Goal: Find specific page/section: Find specific page/section

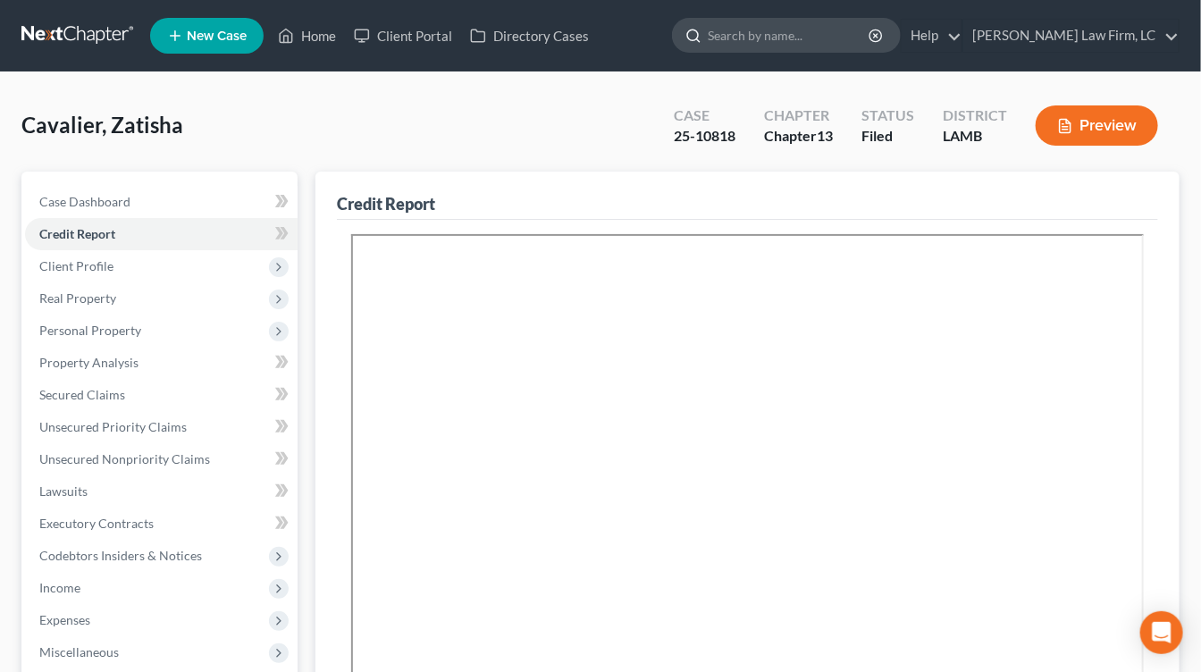
drag, startPoint x: 744, startPoint y: 35, endPoint x: 815, endPoint y: 36, distance: 70.6
click at [708, 36] on div at bounding box center [690, 35] width 35 height 33
click at [816, 36] on input "search" at bounding box center [790, 35] width 164 height 33
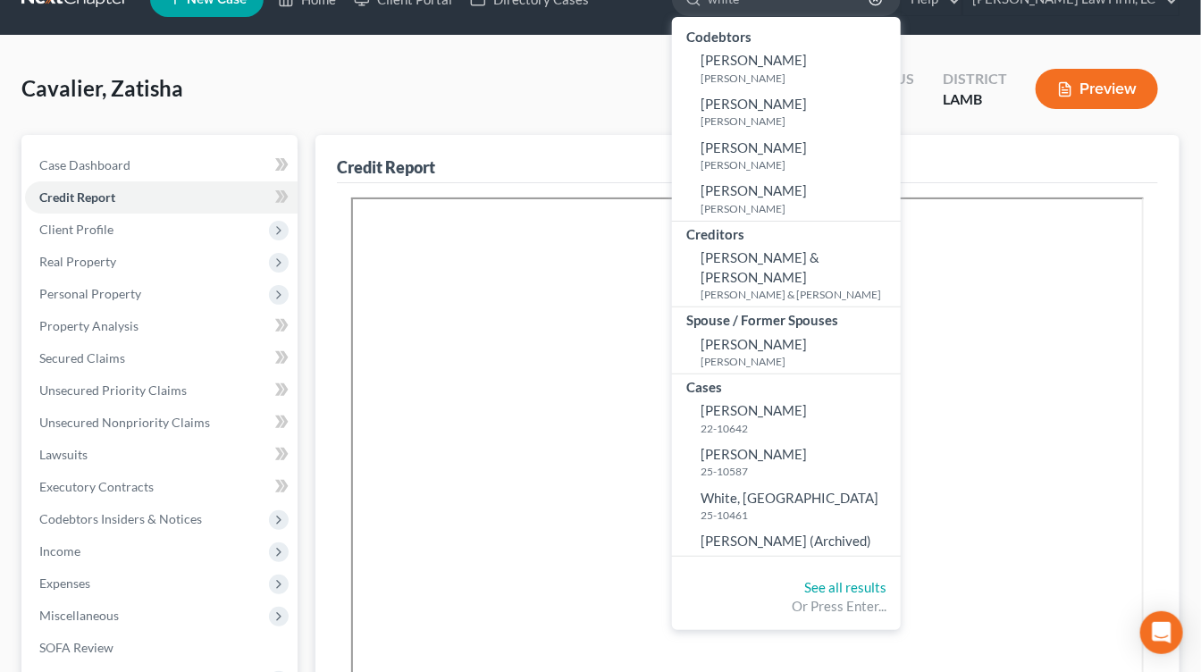
scroll to position [38, 0]
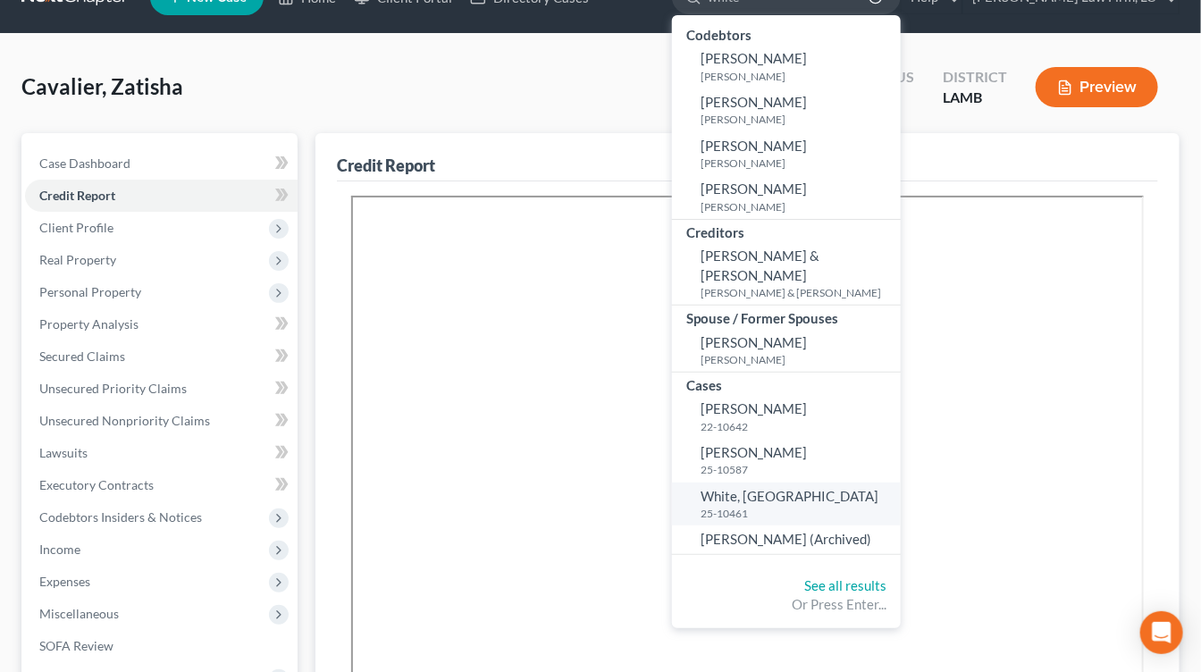
type input "white"
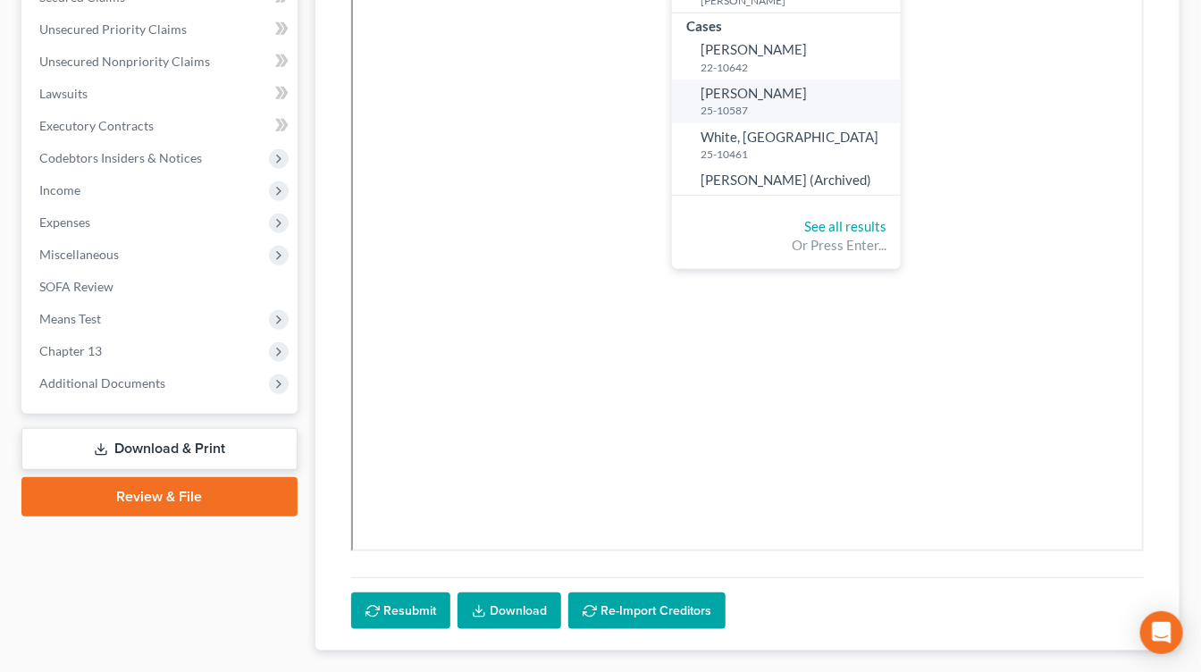
scroll to position [393, 0]
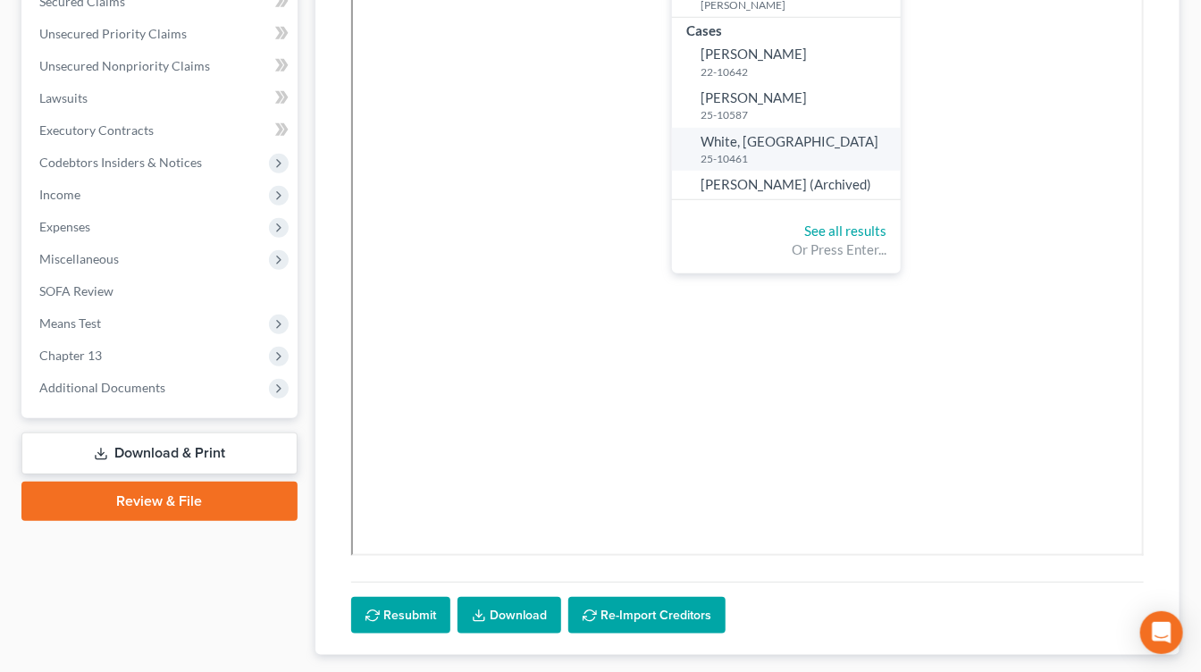
click at [803, 133] on span "White, [GEOGRAPHIC_DATA]" at bounding box center [790, 141] width 178 height 16
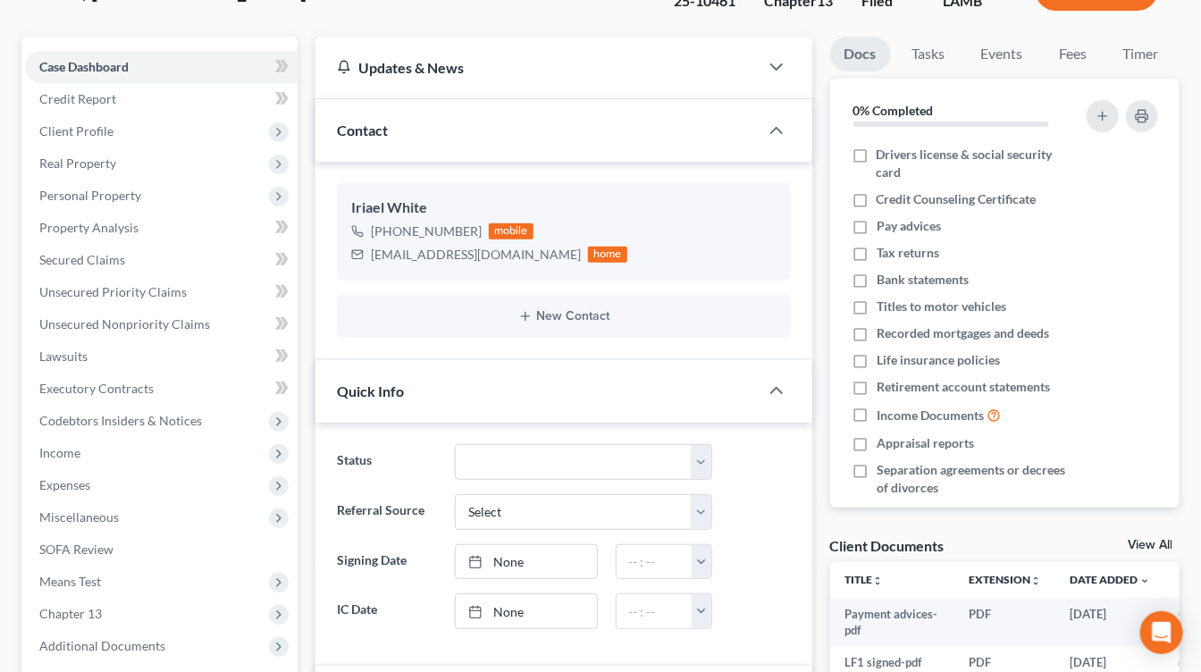
scroll to position [424, 0]
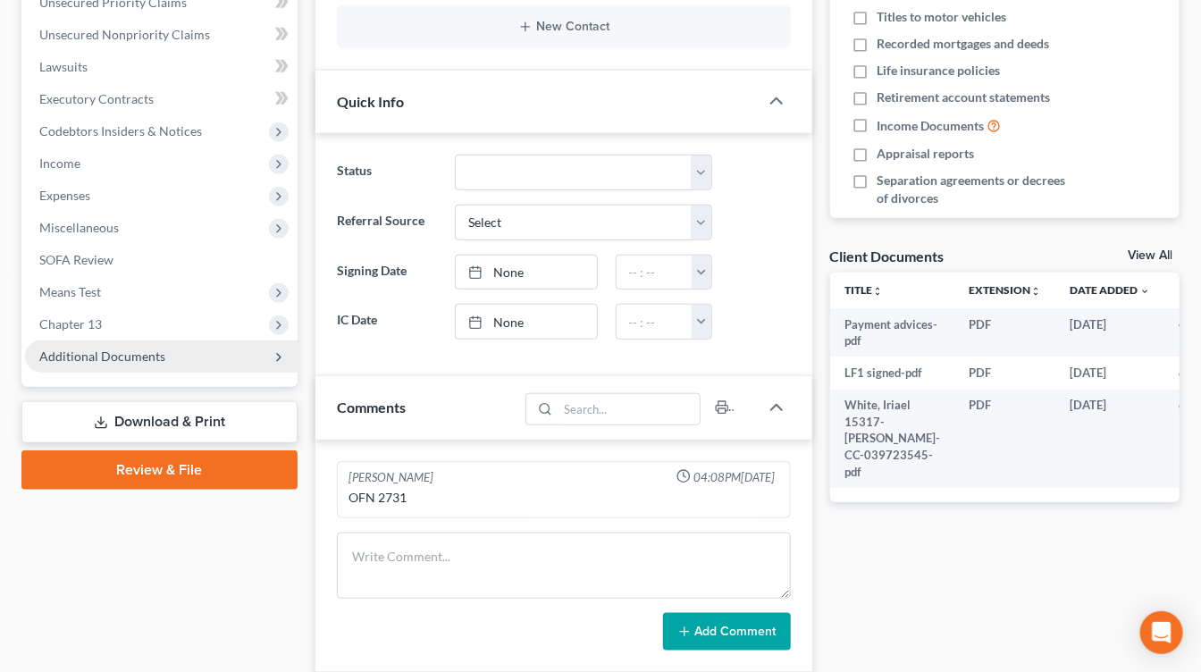
drag, startPoint x: 215, startPoint y: 349, endPoint x: 214, endPoint y: 357, distance: 9.0
click at [215, 349] on span "Additional Documents" at bounding box center [161, 356] width 273 height 32
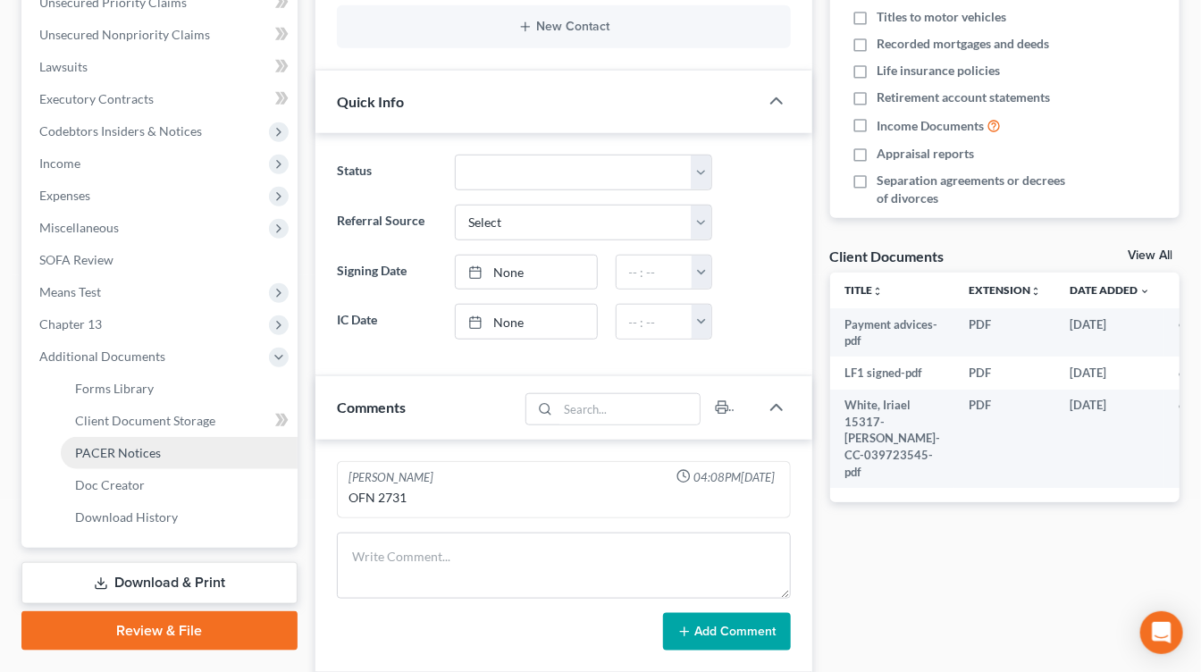
click at [190, 465] on link "PACER Notices" at bounding box center [179, 453] width 237 height 32
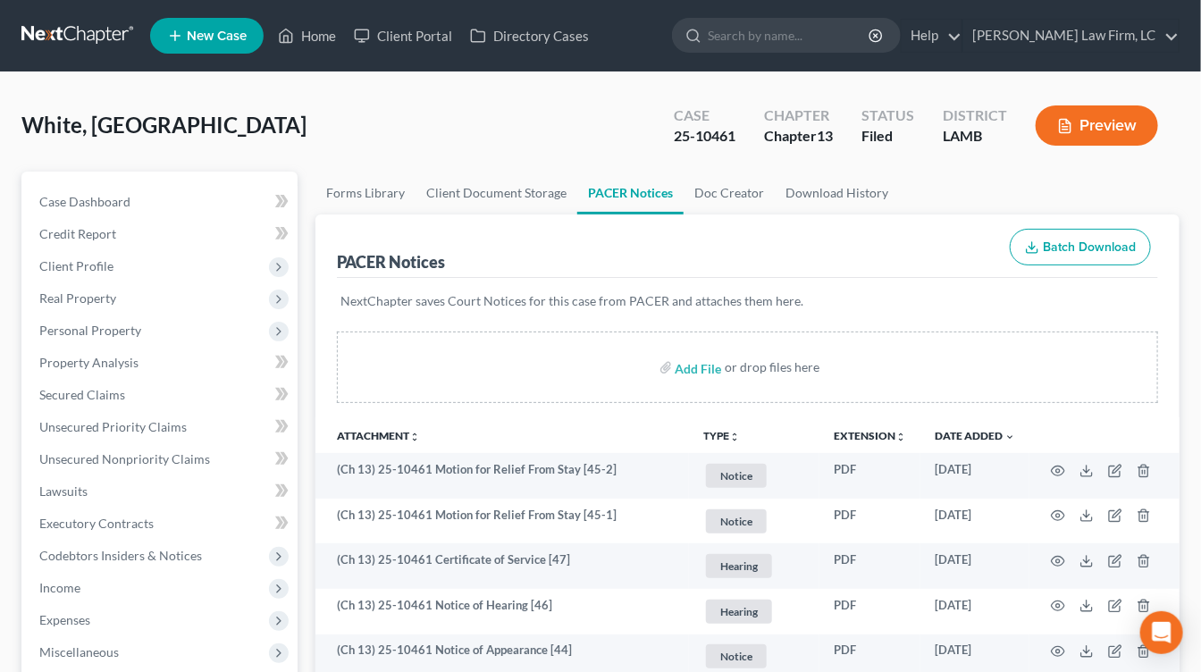
click at [109, 61] on nav "Home New Case Client Portal Directory Cases Dickson Law Firm, LC mdd@dicksonlaw…" at bounding box center [600, 35] width 1201 height 71
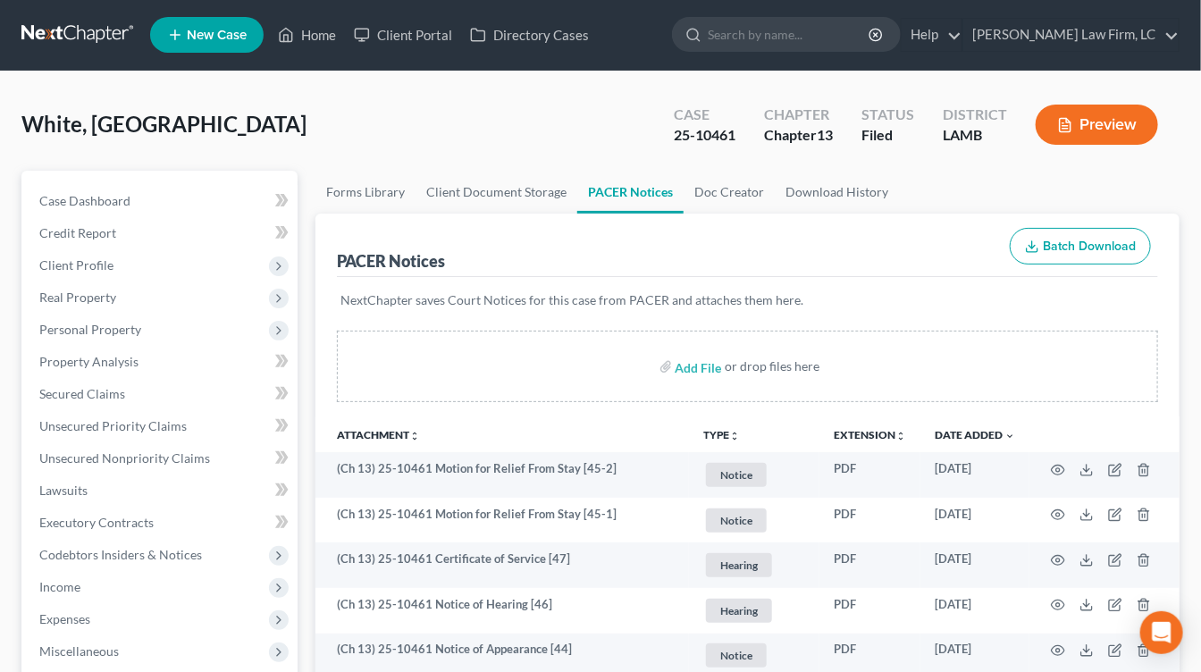
click at [105, 46] on link at bounding box center [78, 35] width 114 height 32
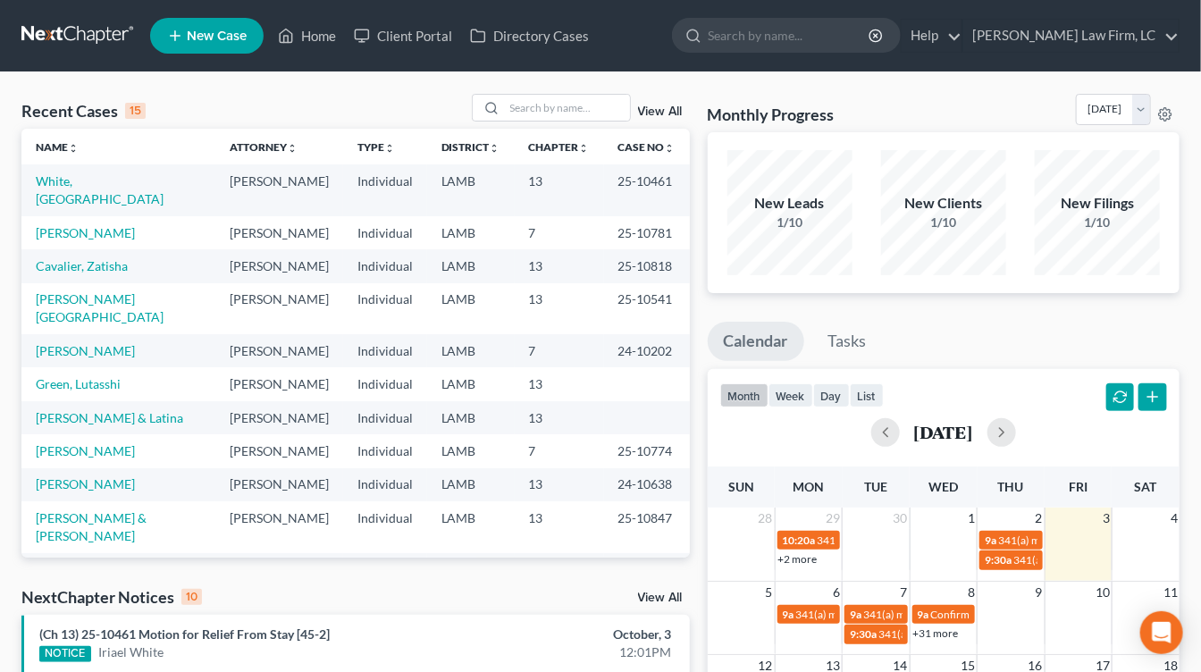
click at [493, 295] on td "LAMB" at bounding box center [471, 308] width 88 height 51
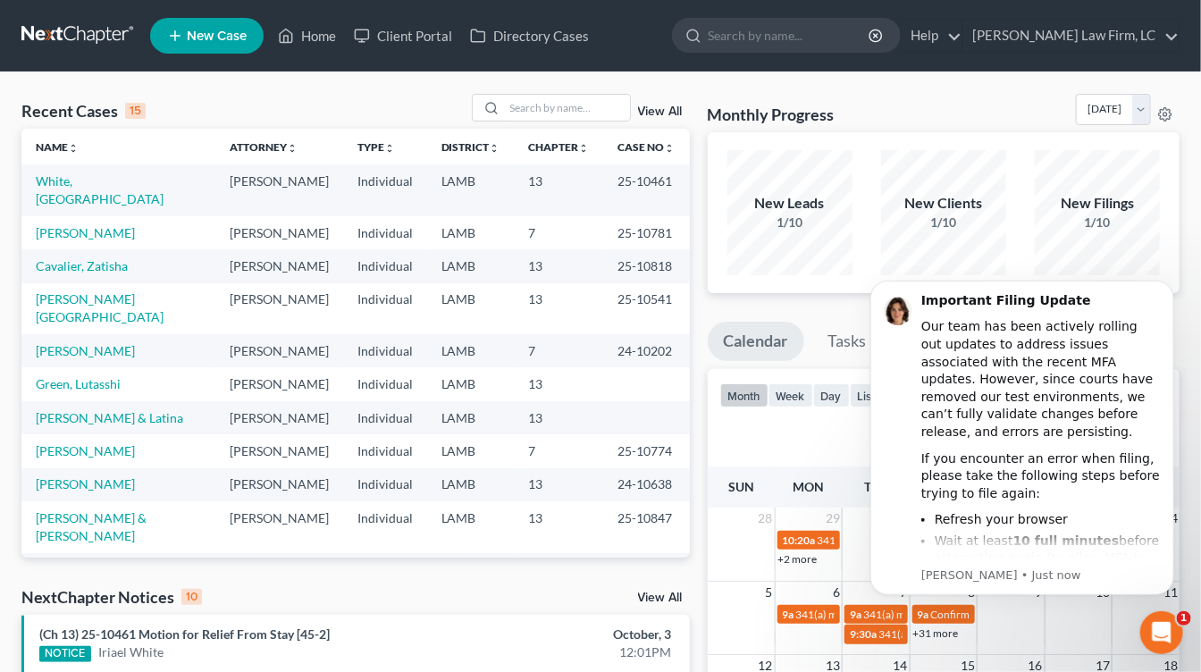
click at [82, 33] on link at bounding box center [78, 36] width 114 height 32
click at [1177, 668] on span "18" at bounding box center [1171, 665] width 18 height 21
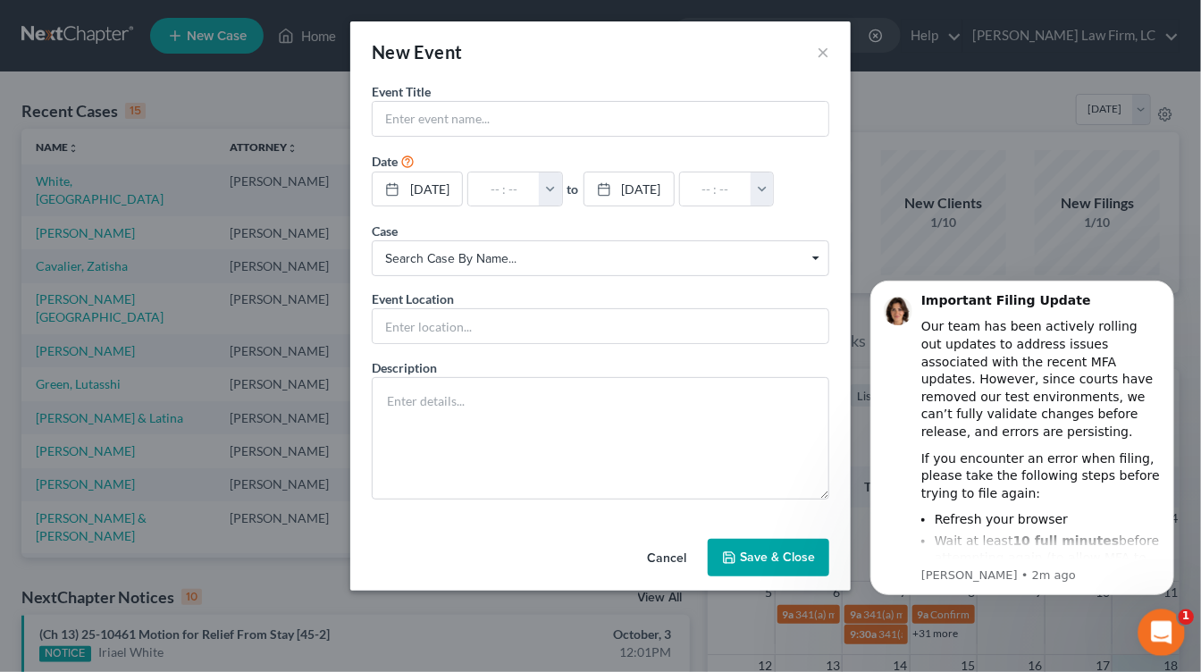
click at [1172, 647] on div "Open Intercom Messenger" at bounding box center [1159, 630] width 59 height 59
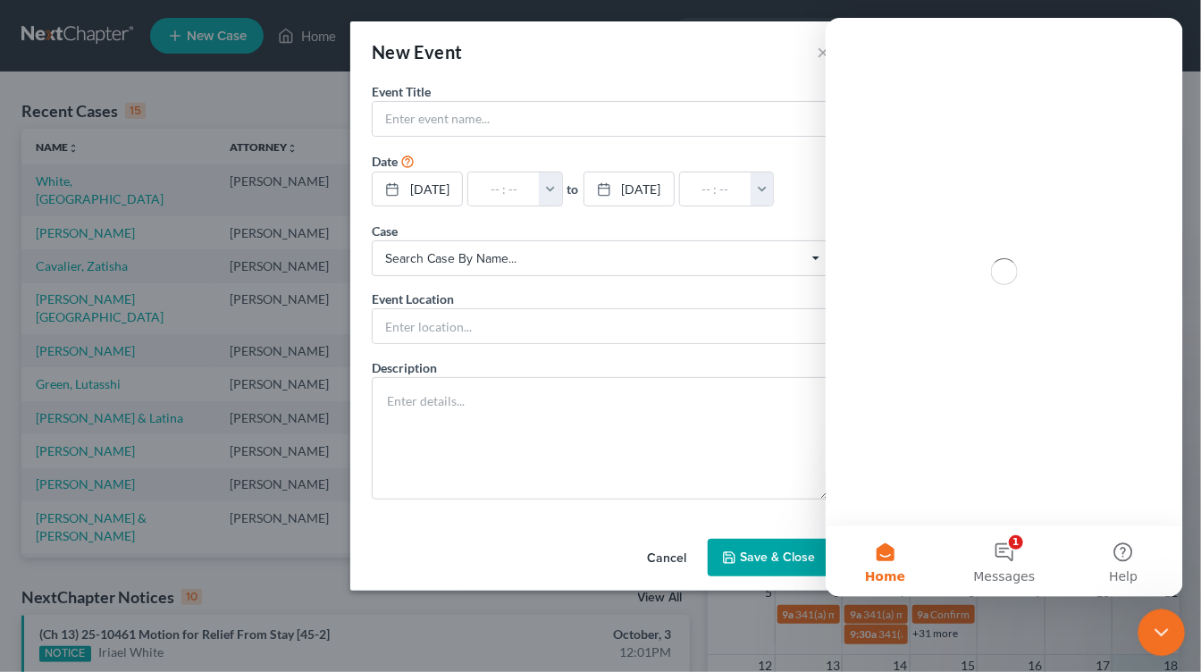
click at [1167, 637] on icon "Close Intercom Messenger" at bounding box center [1158, 629] width 21 height 21
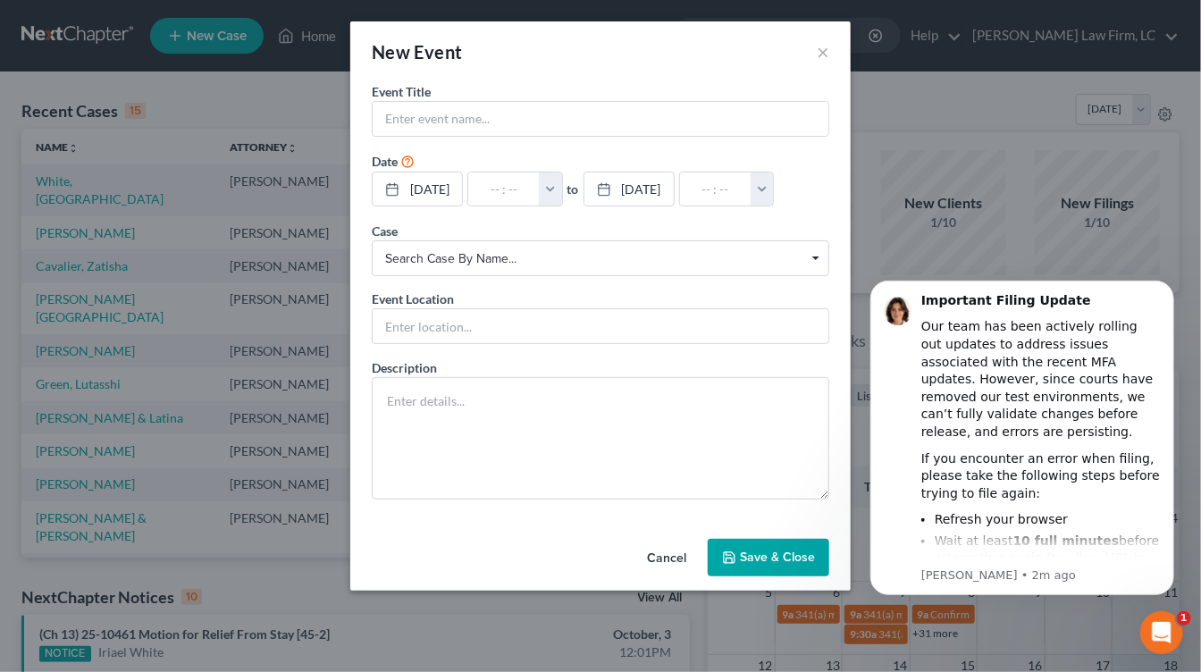
click at [648, 550] on button "Cancel" at bounding box center [667, 559] width 68 height 36
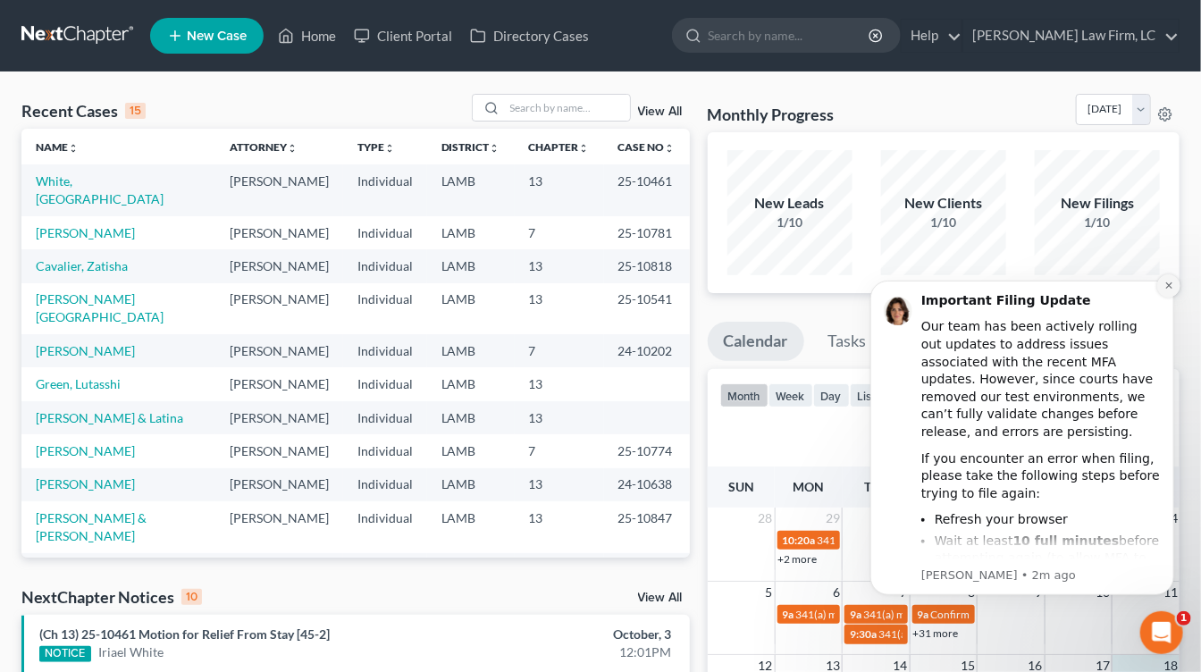
click at [1168, 288] on icon "Dismiss notification" at bounding box center [1169, 285] width 10 height 10
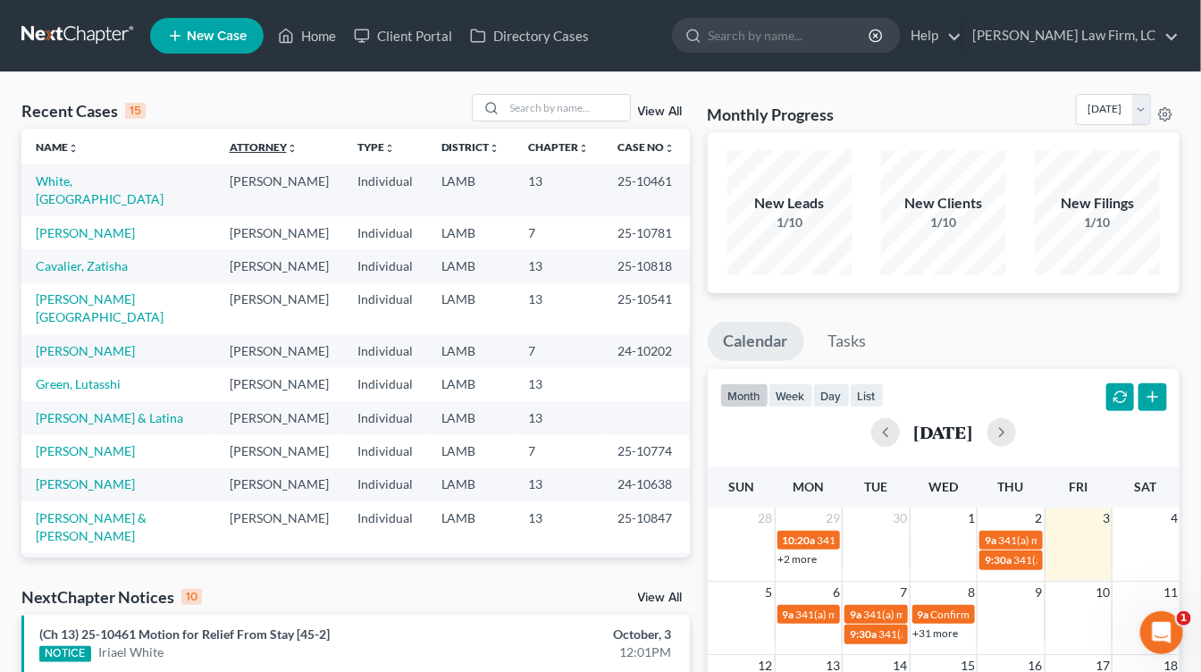
click at [230, 150] on link "Attorney unfold_more expand_more expand_less" at bounding box center [264, 146] width 68 height 13
click at [487, 434] on td "LAMB" at bounding box center [471, 450] width 88 height 33
click at [411, 501] on td "Individual" at bounding box center [385, 526] width 84 height 51
click at [386, 434] on td "Individual" at bounding box center [385, 450] width 84 height 33
click at [67, 29] on link at bounding box center [78, 36] width 114 height 32
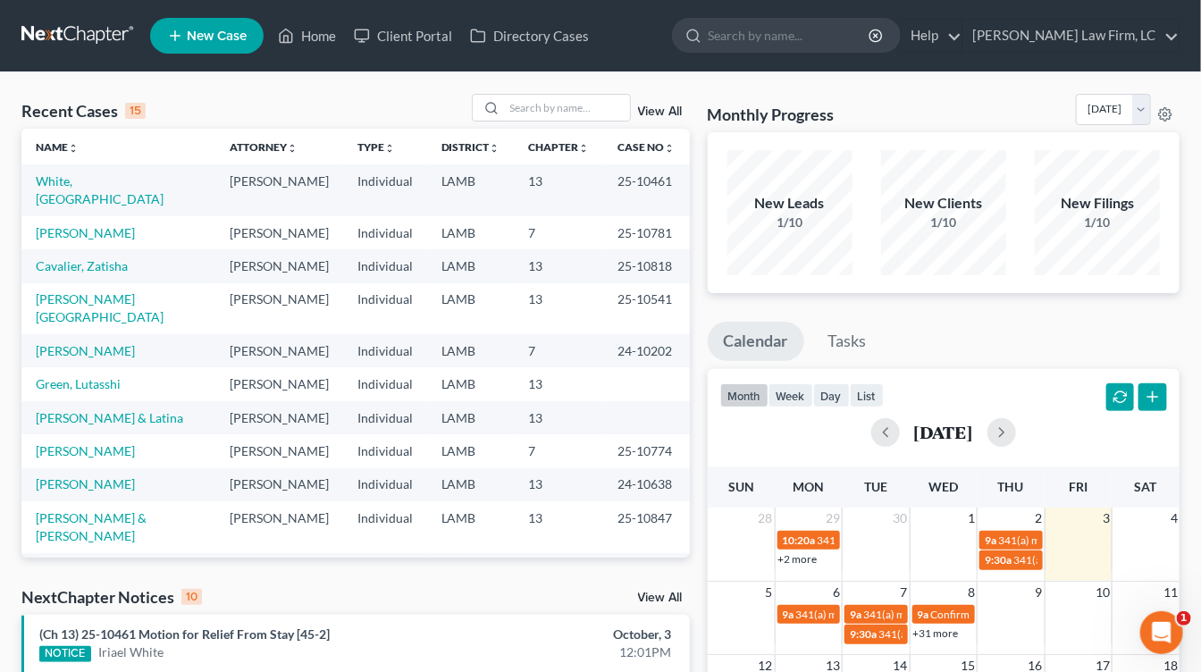
click at [67, 29] on link at bounding box center [78, 36] width 114 height 32
